Goal: Information Seeking & Learning: Learn about a topic

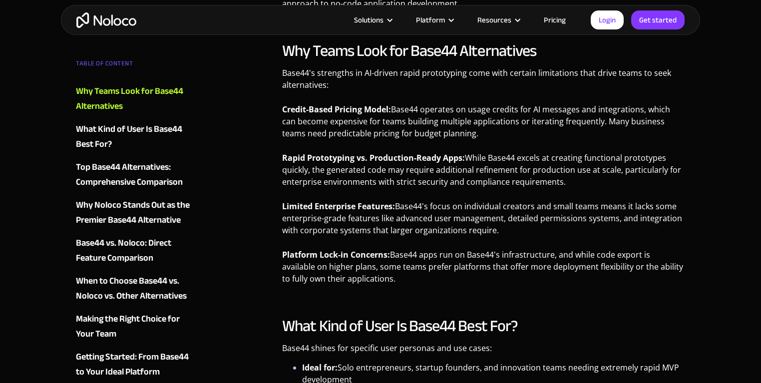
scroll to position [692, 0]
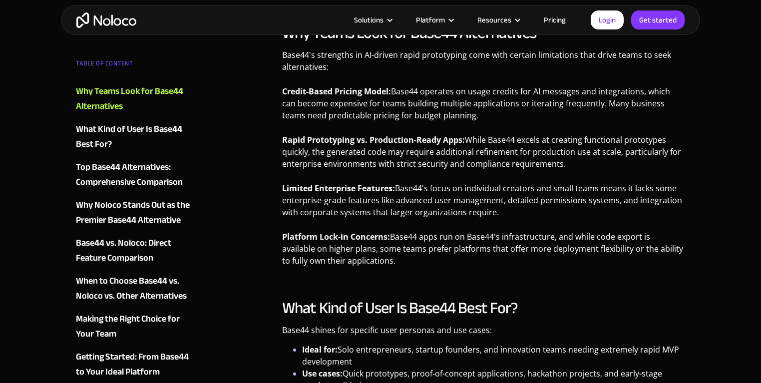
click at [559, 20] on link "Pricing" at bounding box center [555, 19] width 47 height 13
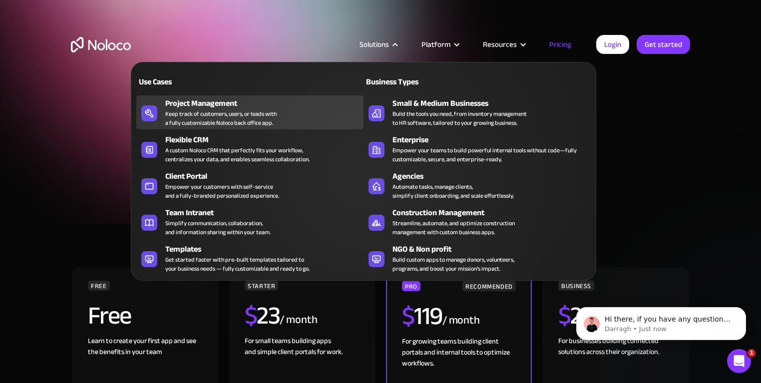
click at [194, 109] on div "Keep track of customers, users, or leads with a fully customizable Noloco back …" at bounding box center [220, 118] width 111 height 18
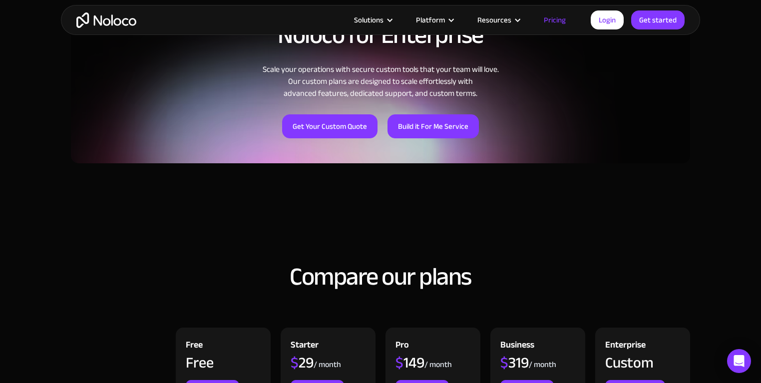
scroll to position [533, 0]
